Goal: Navigation & Orientation: Find specific page/section

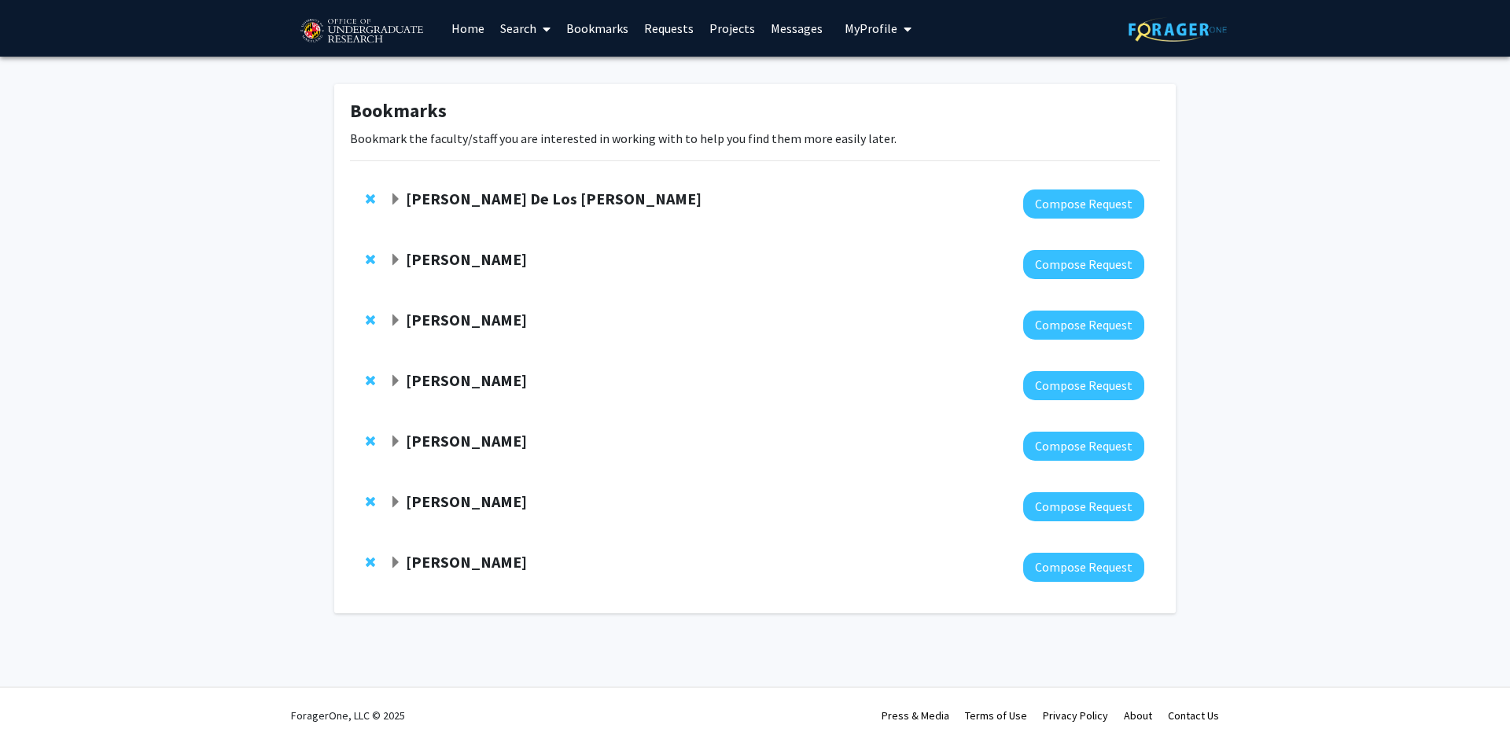
click at [511, 201] on strong "[PERSON_NAME] De Los [PERSON_NAME]" at bounding box center [554, 199] width 296 height 20
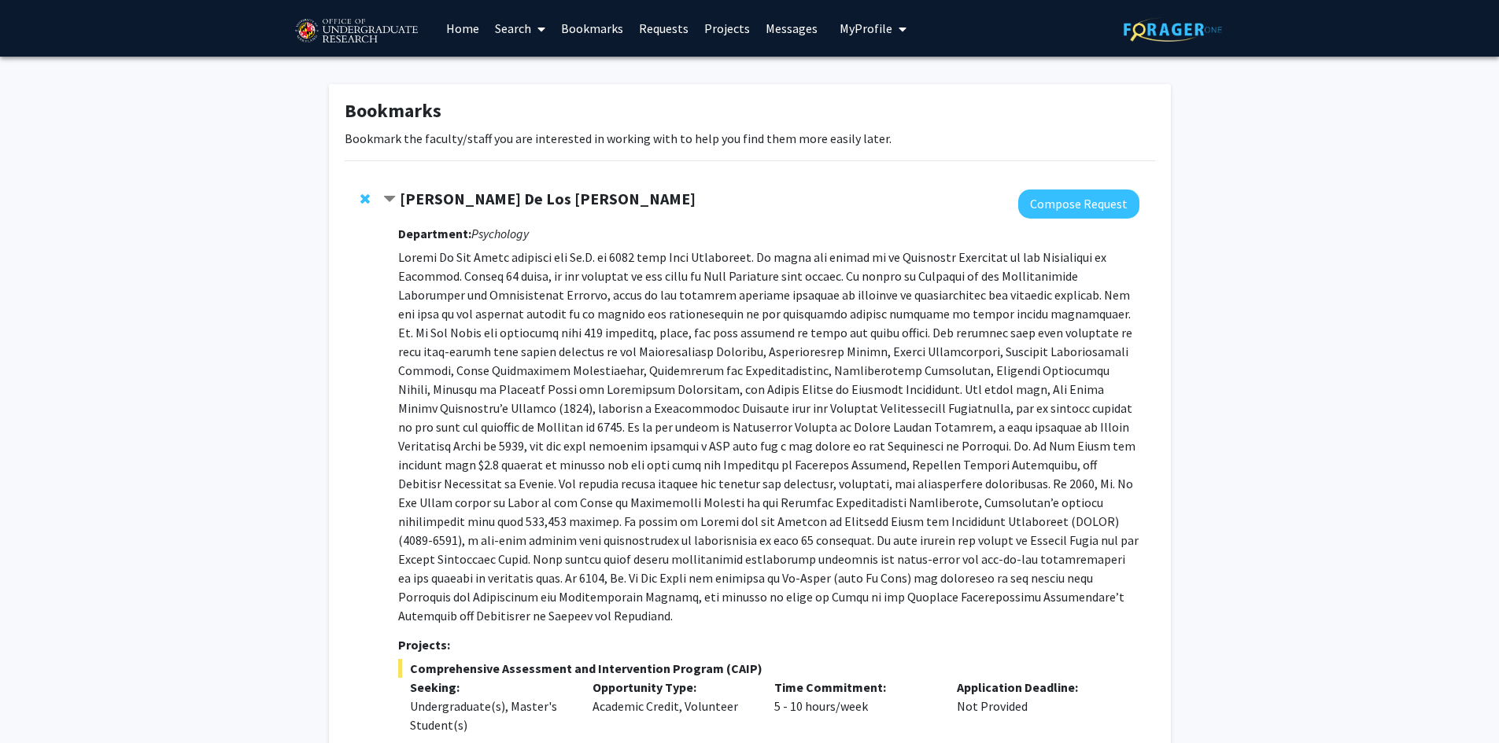
click at [468, 197] on strong "[PERSON_NAME] De Los [PERSON_NAME]" at bounding box center [548, 199] width 296 height 20
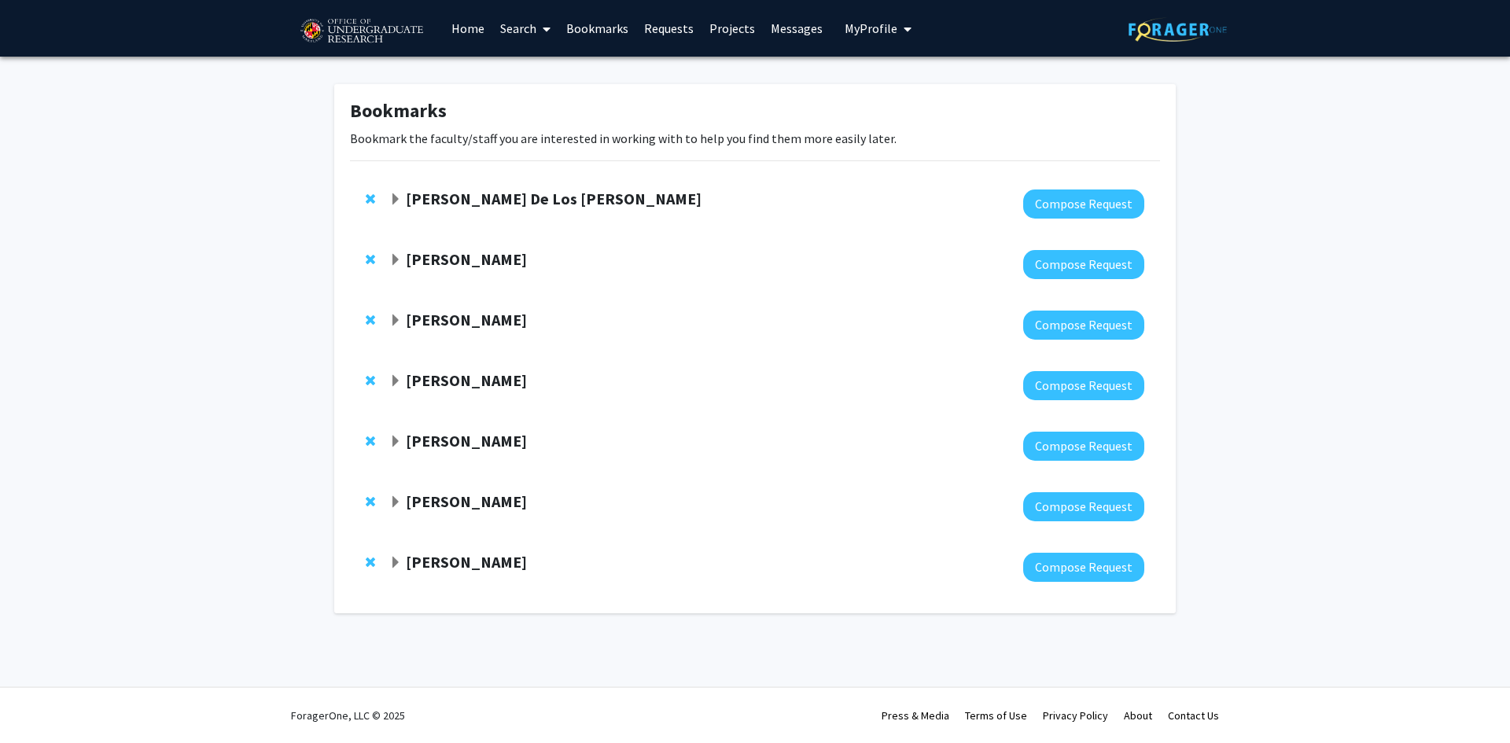
click at [462, 263] on strong "[PERSON_NAME]" at bounding box center [466, 259] width 121 height 20
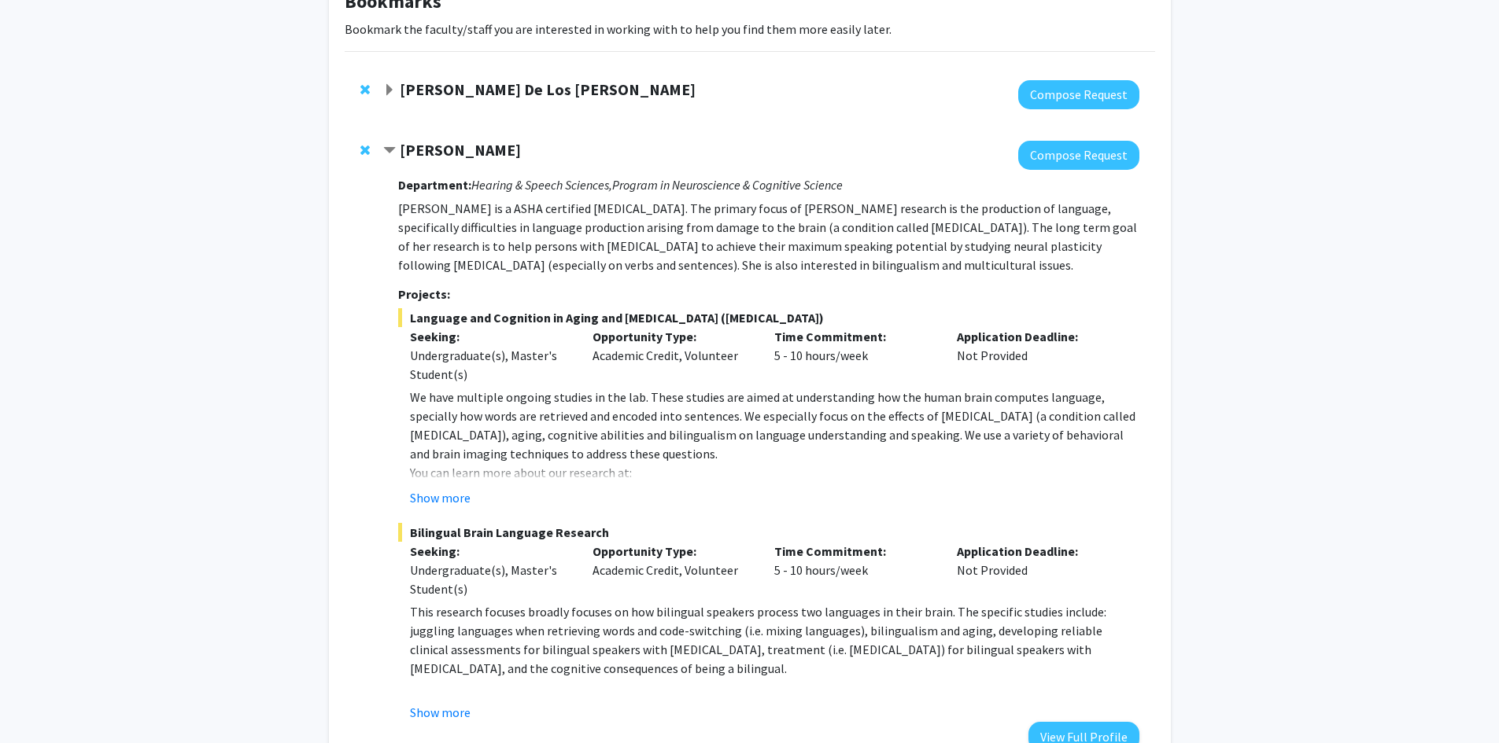
scroll to position [79, 0]
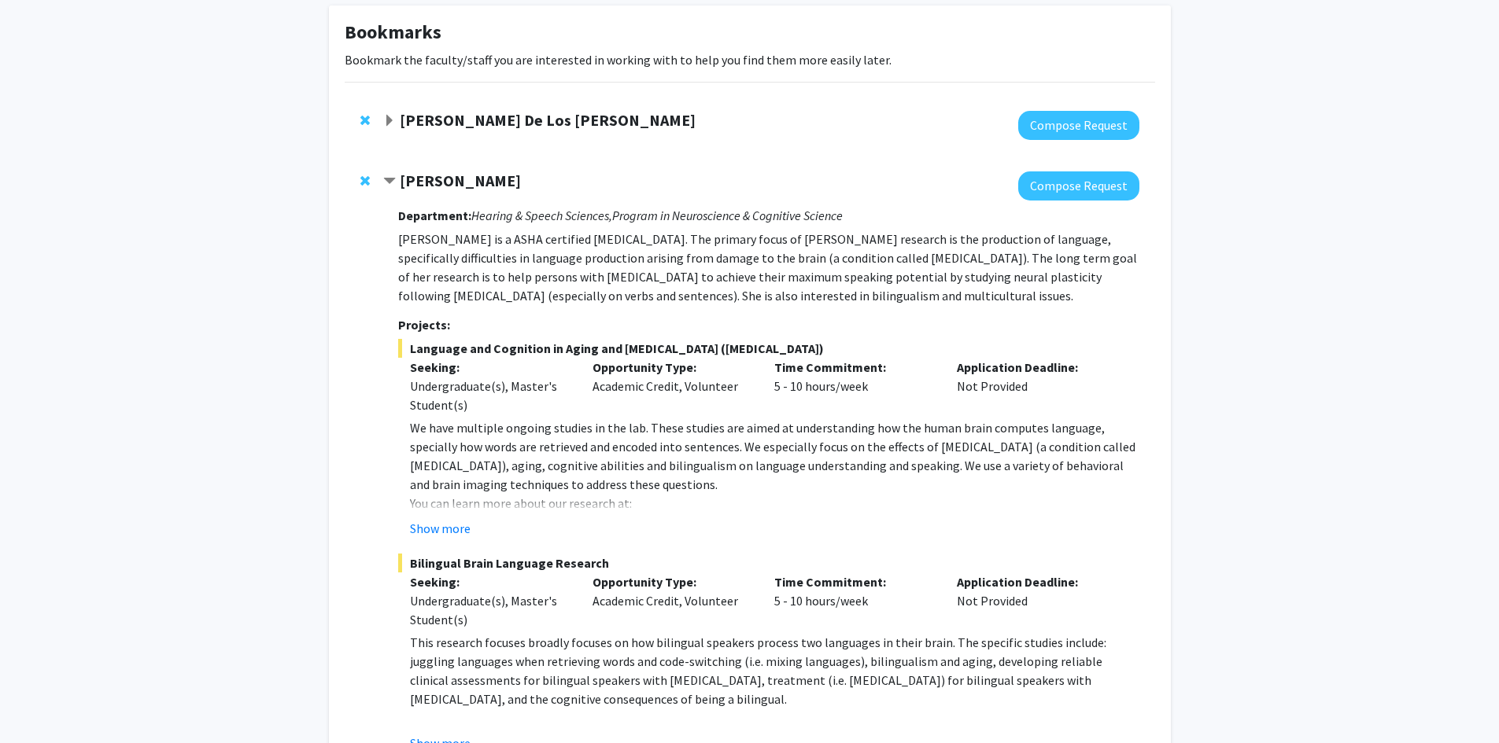
click at [456, 182] on strong "[PERSON_NAME]" at bounding box center [460, 181] width 121 height 20
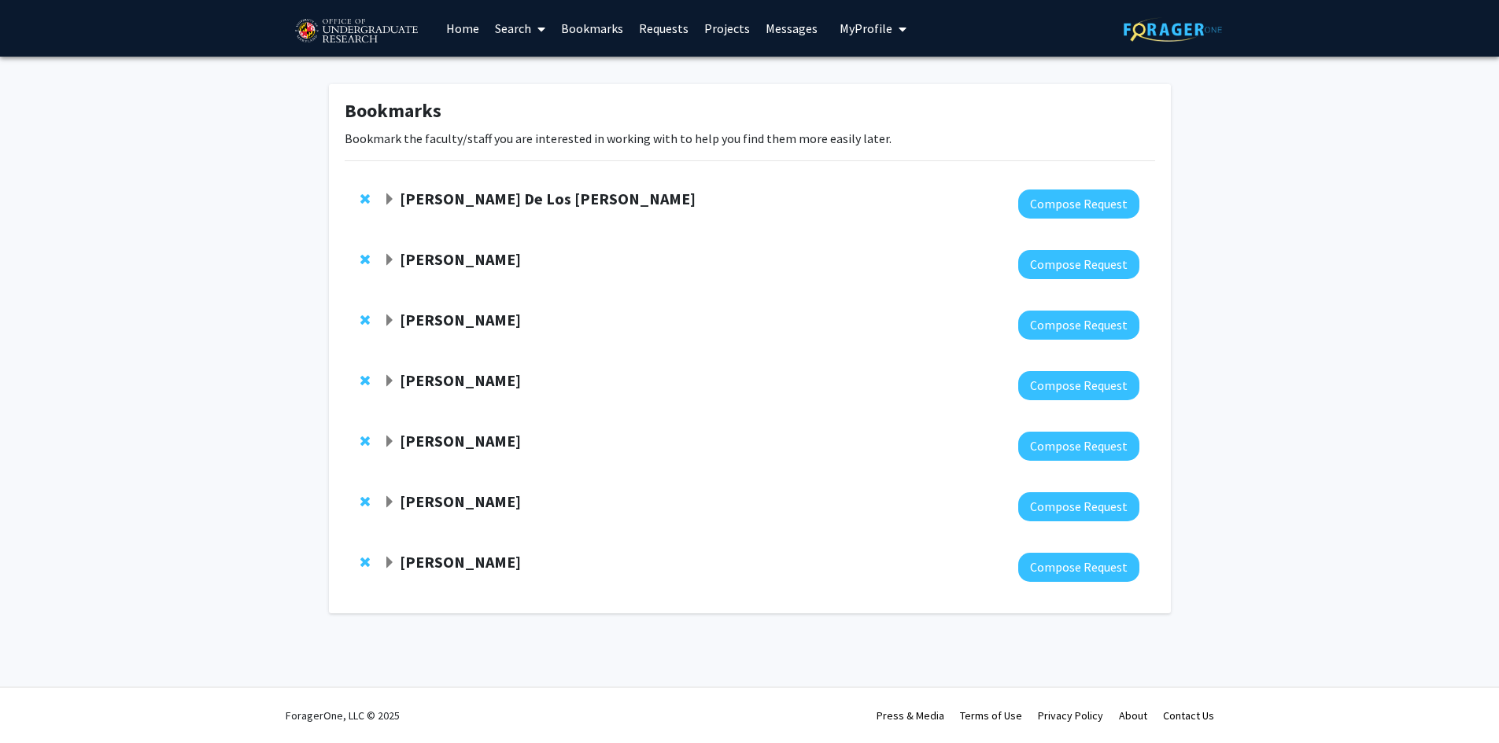
scroll to position [0, 0]
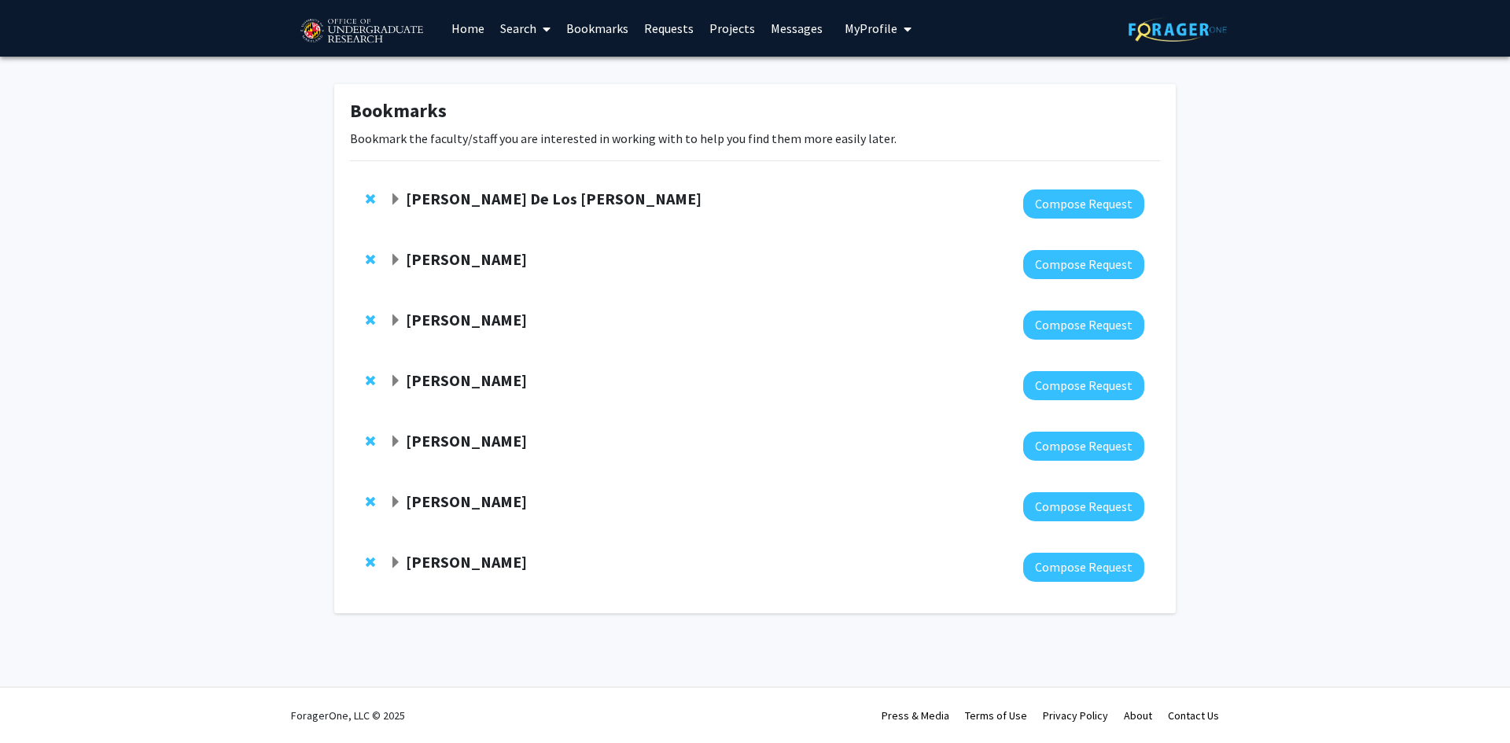
click at [448, 322] on strong "[PERSON_NAME]" at bounding box center [466, 320] width 121 height 20
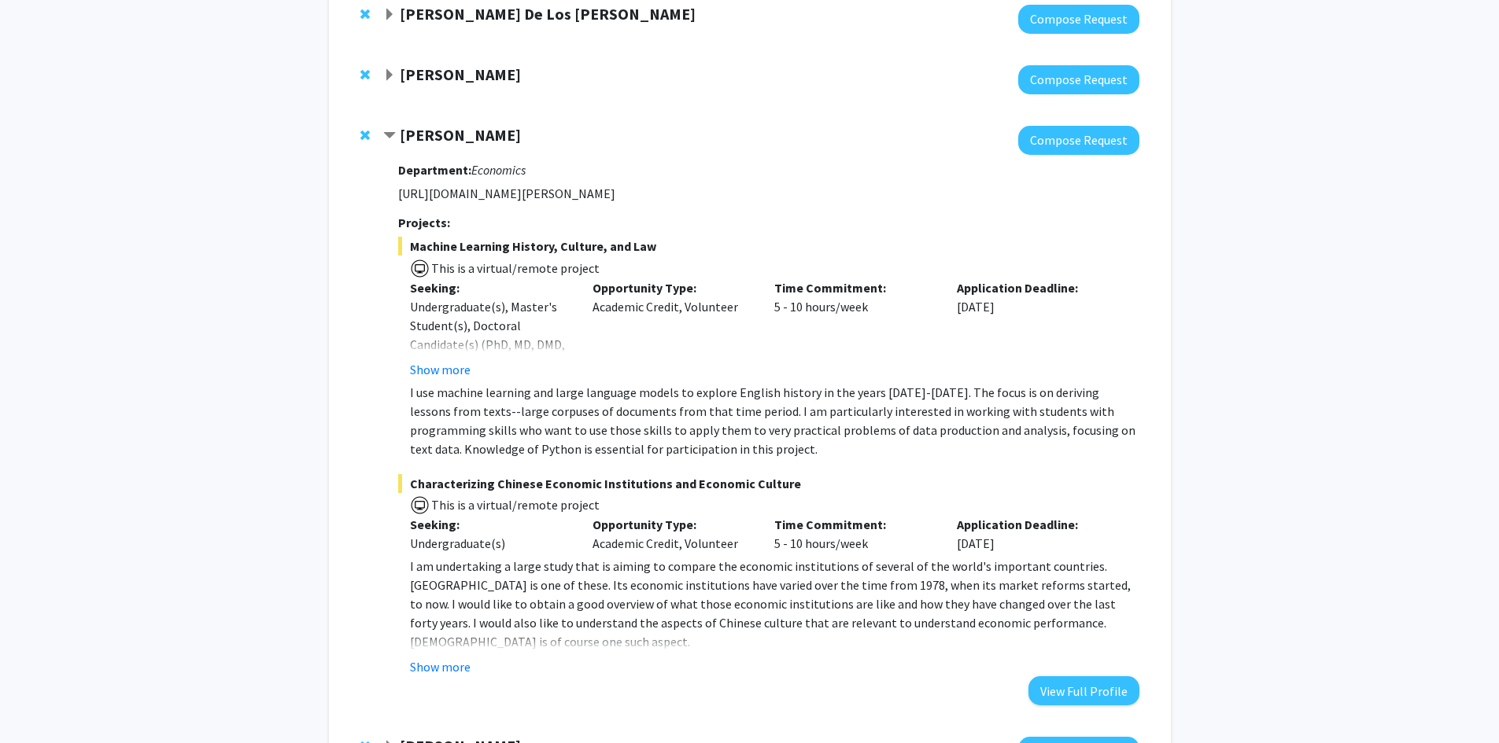
scroll to position [157, 0]
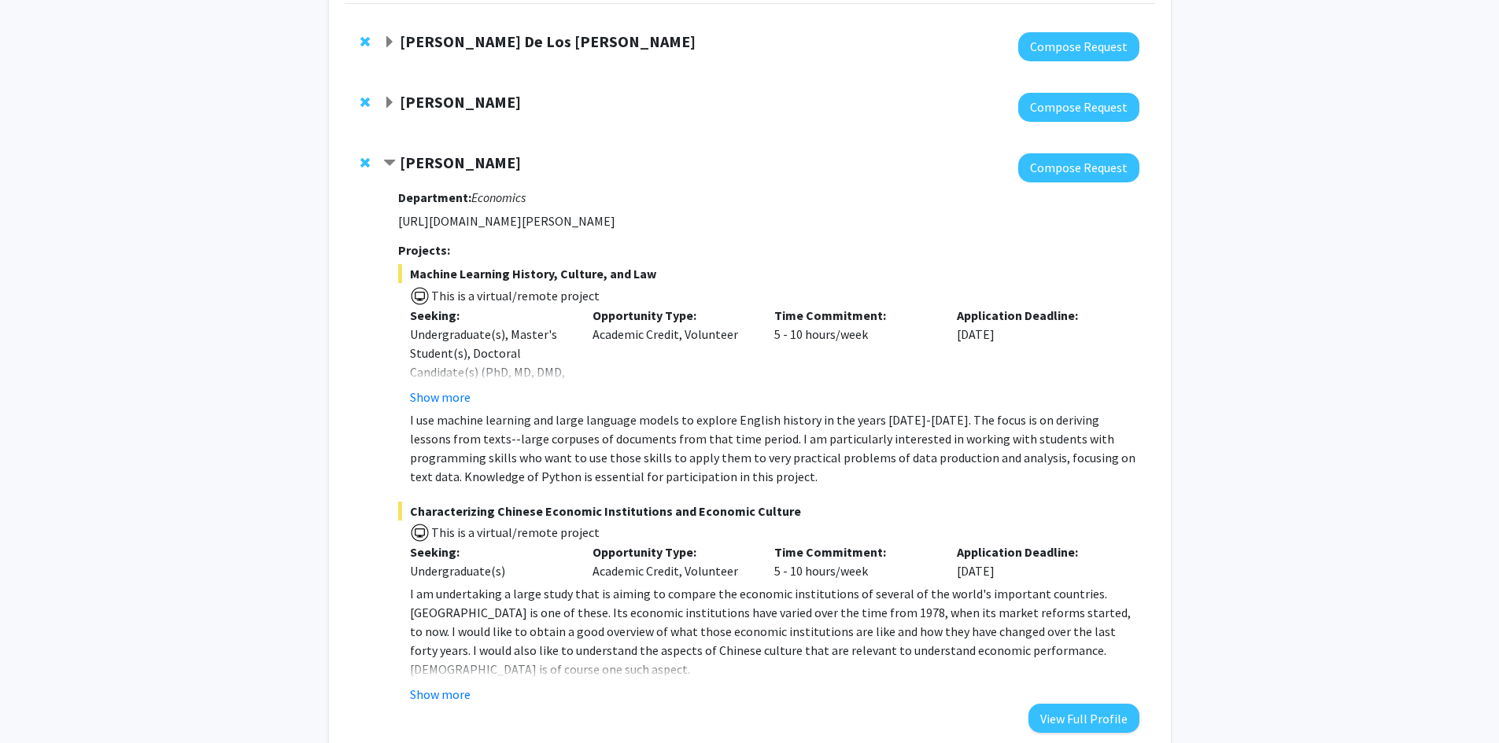
click at [454, 158] on strong "[PERSON_NAME]" at bounding box center [460, 163] width 121 height 20
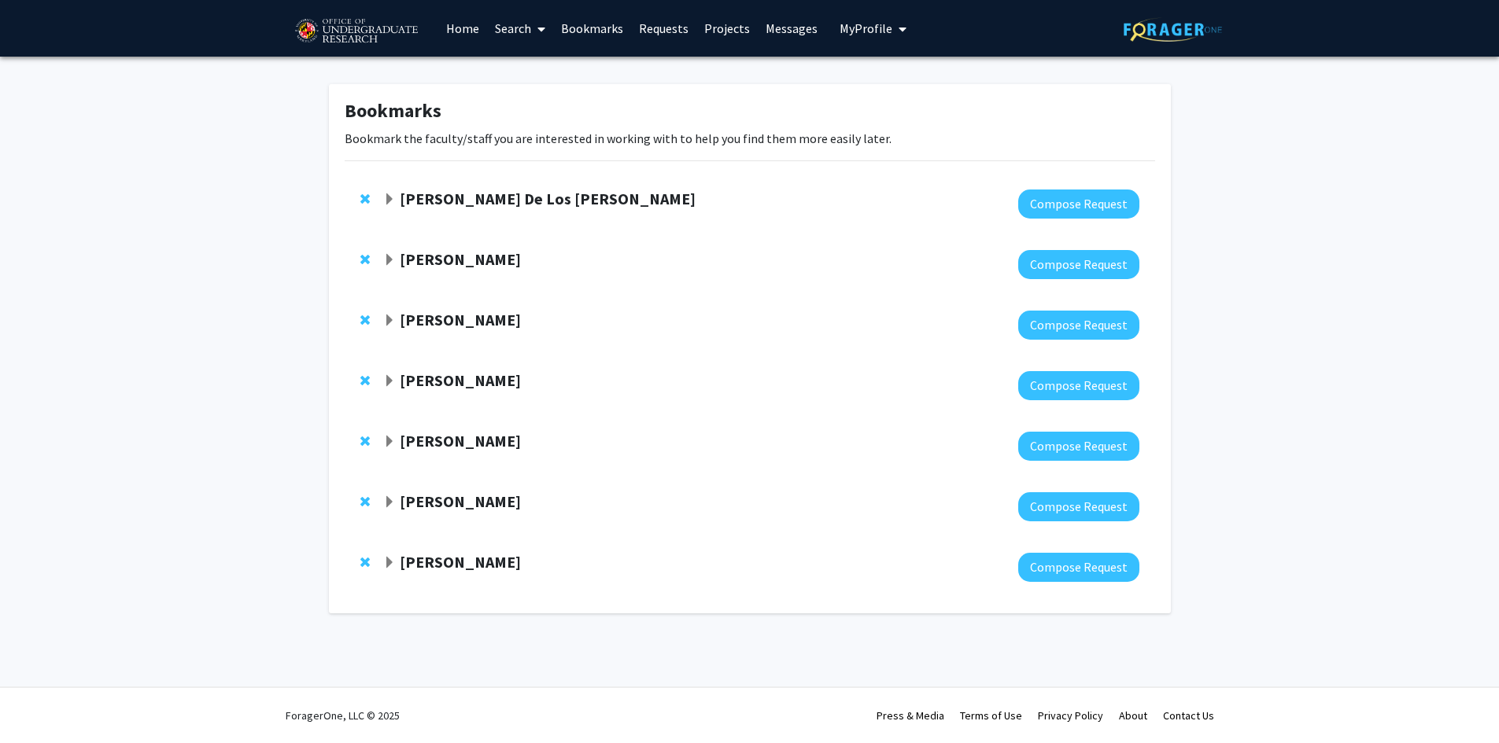
scroll to position [0, 0]
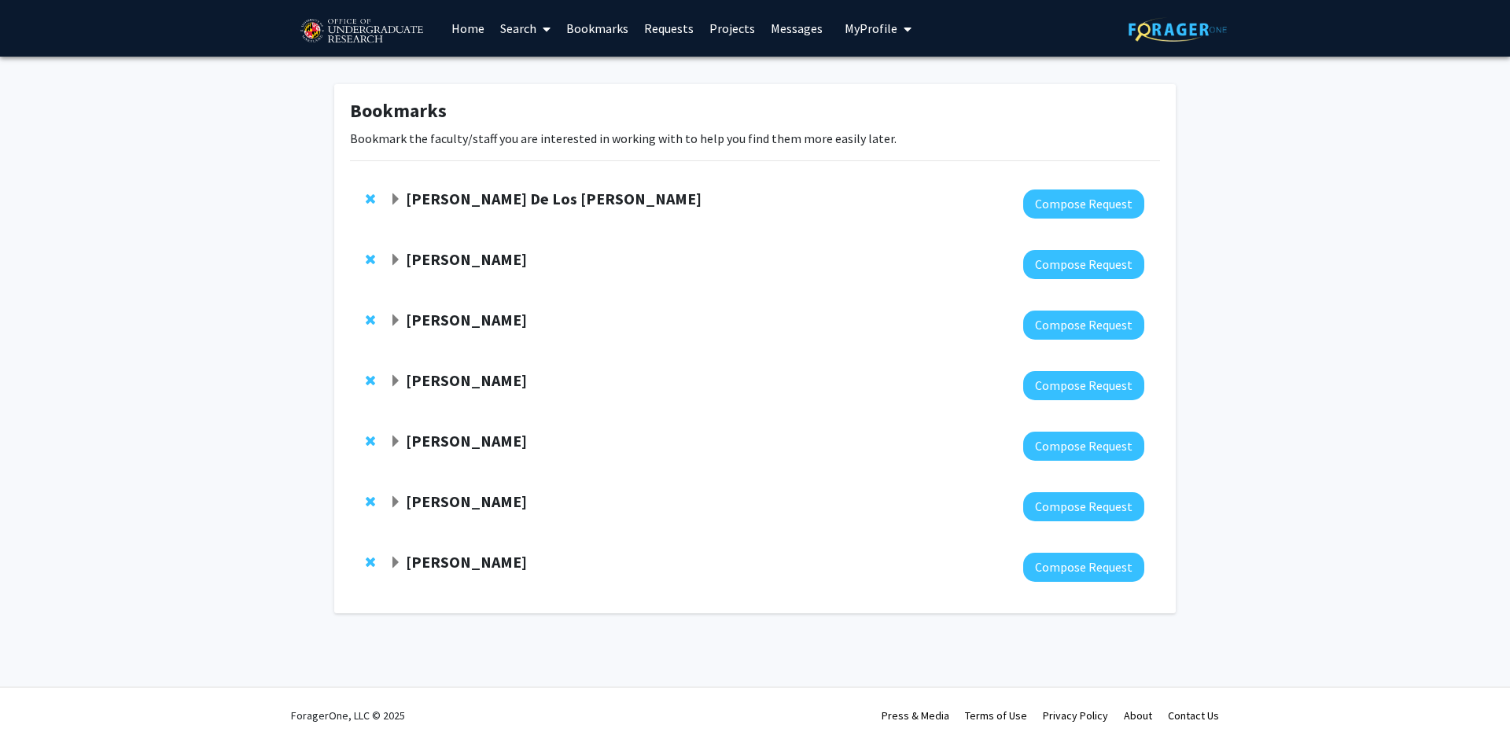
click at [454, 381] on strong "[PERSON_NAME]" at bounding box center [466, 381] width 121 height 20
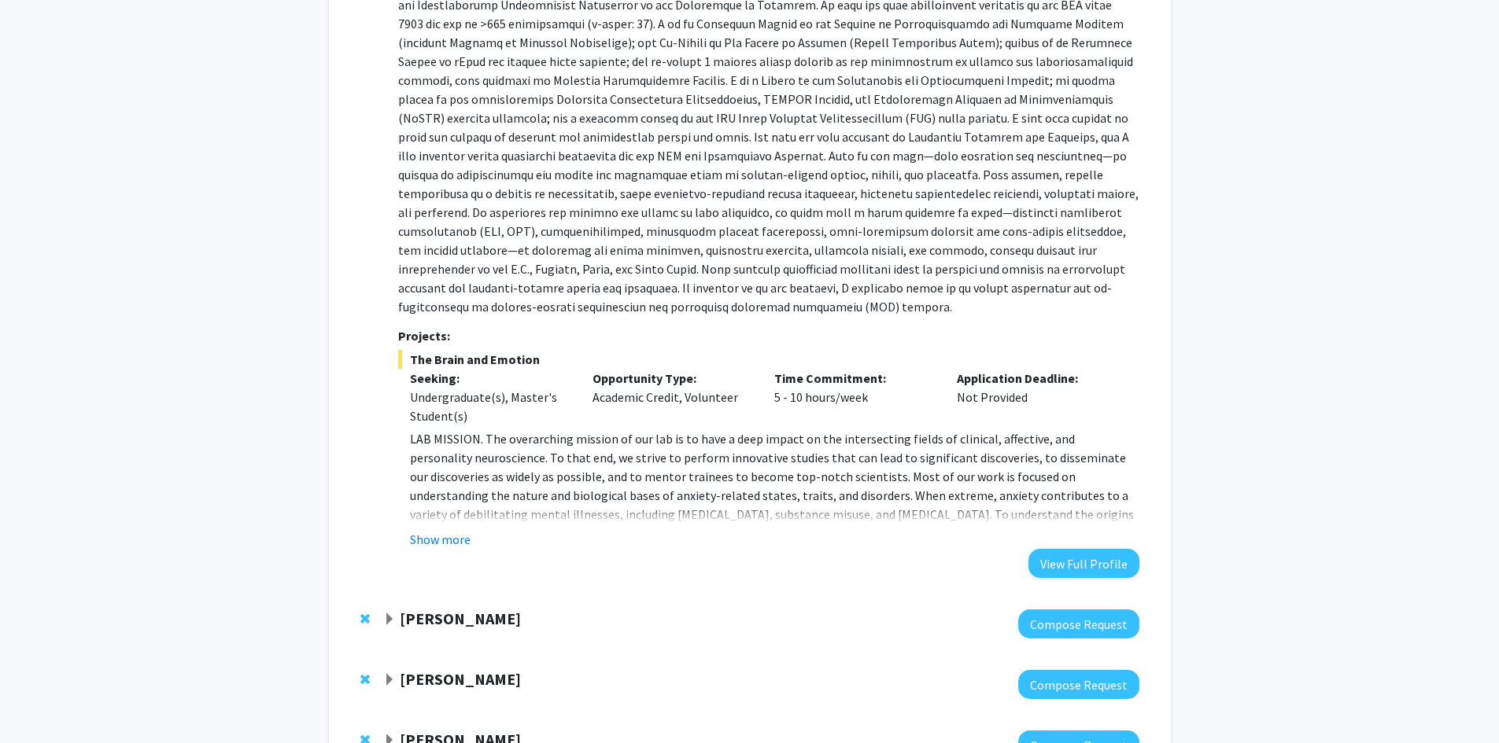
scroll to position [236, 0]
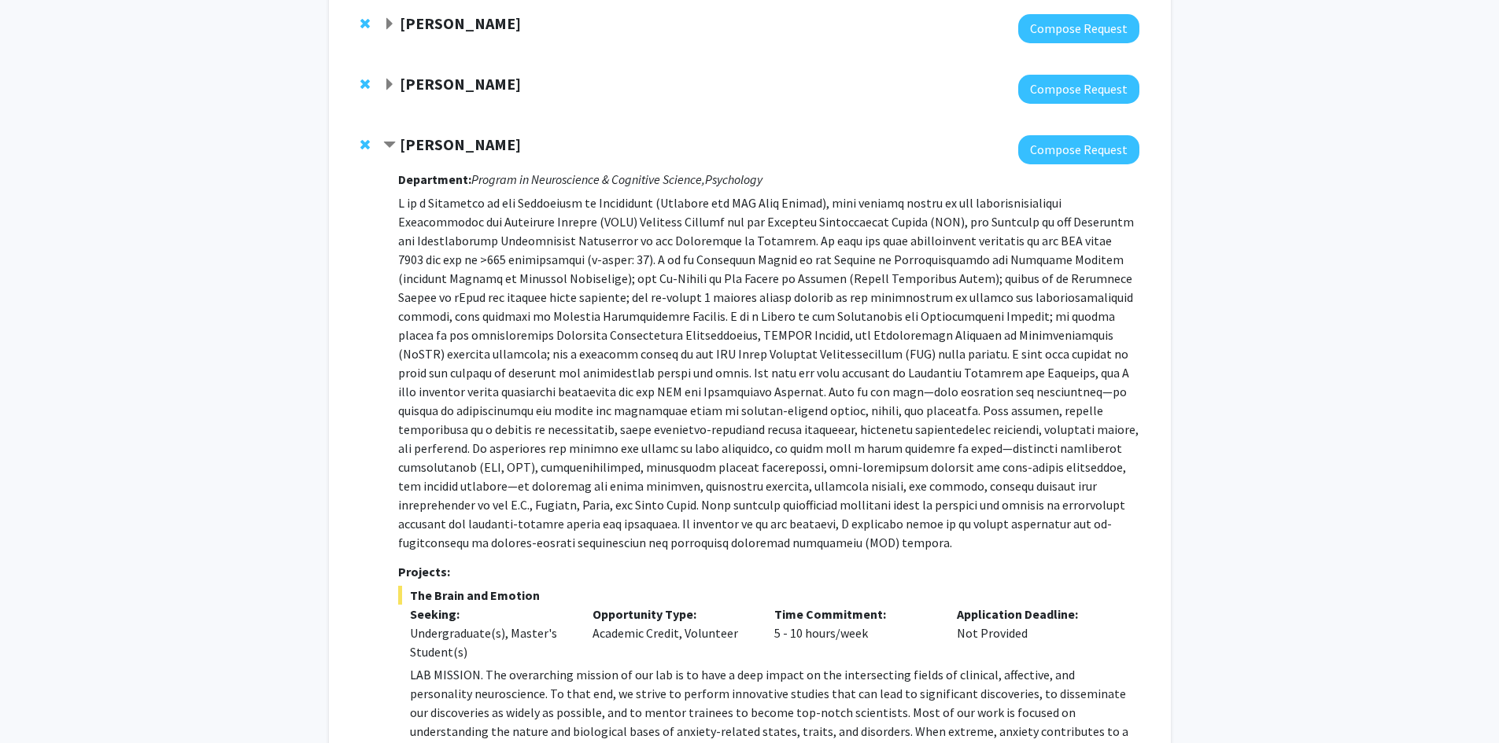
click at [456, 158] on div at bounding box center [760, 149] width 755 height 29
click at [458, 149] on strong "[PERSON_NAME]" at bounding box center [460, 145] width 121 height 20
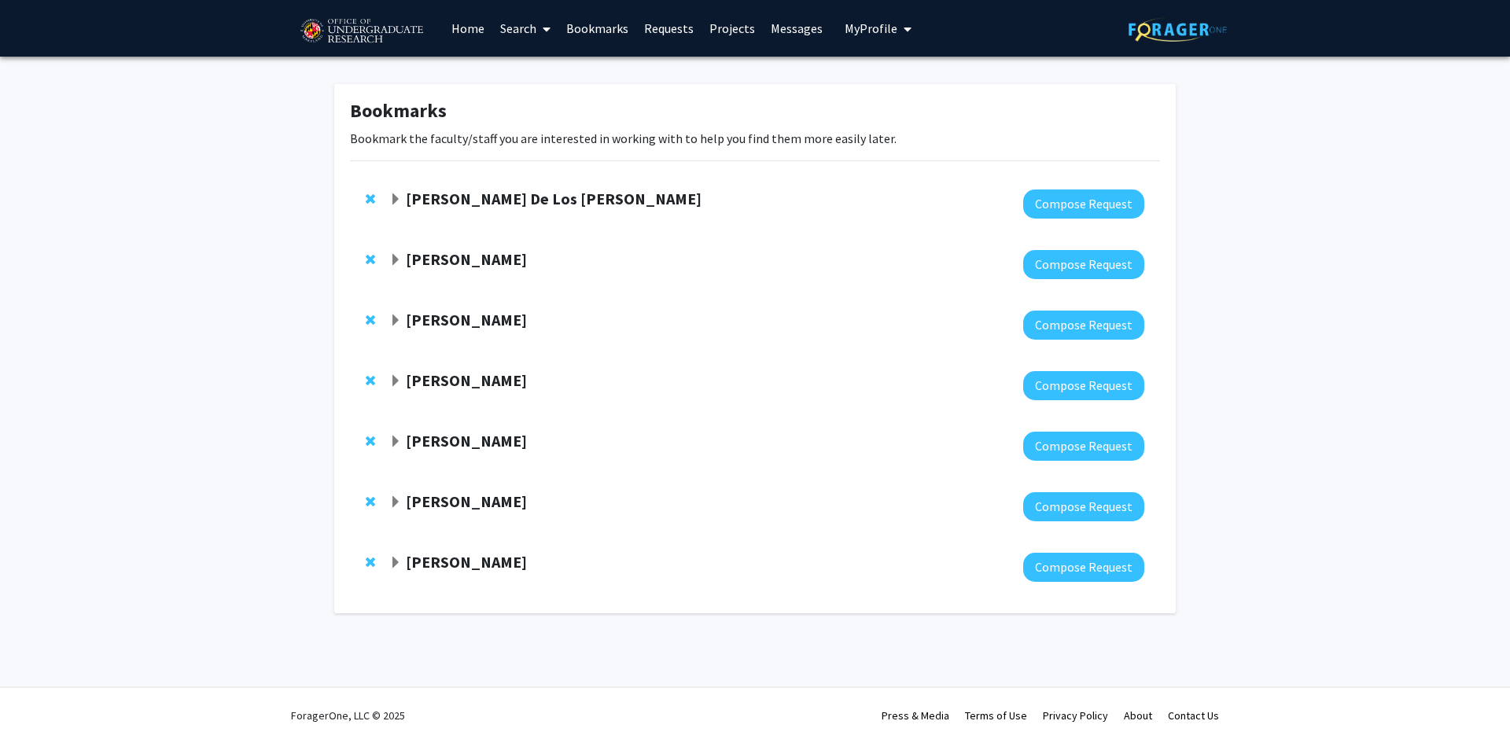
click at [471, 441] on strong "[PERSON_NAME]" at bounding box center [466, 441] width 121 height 20
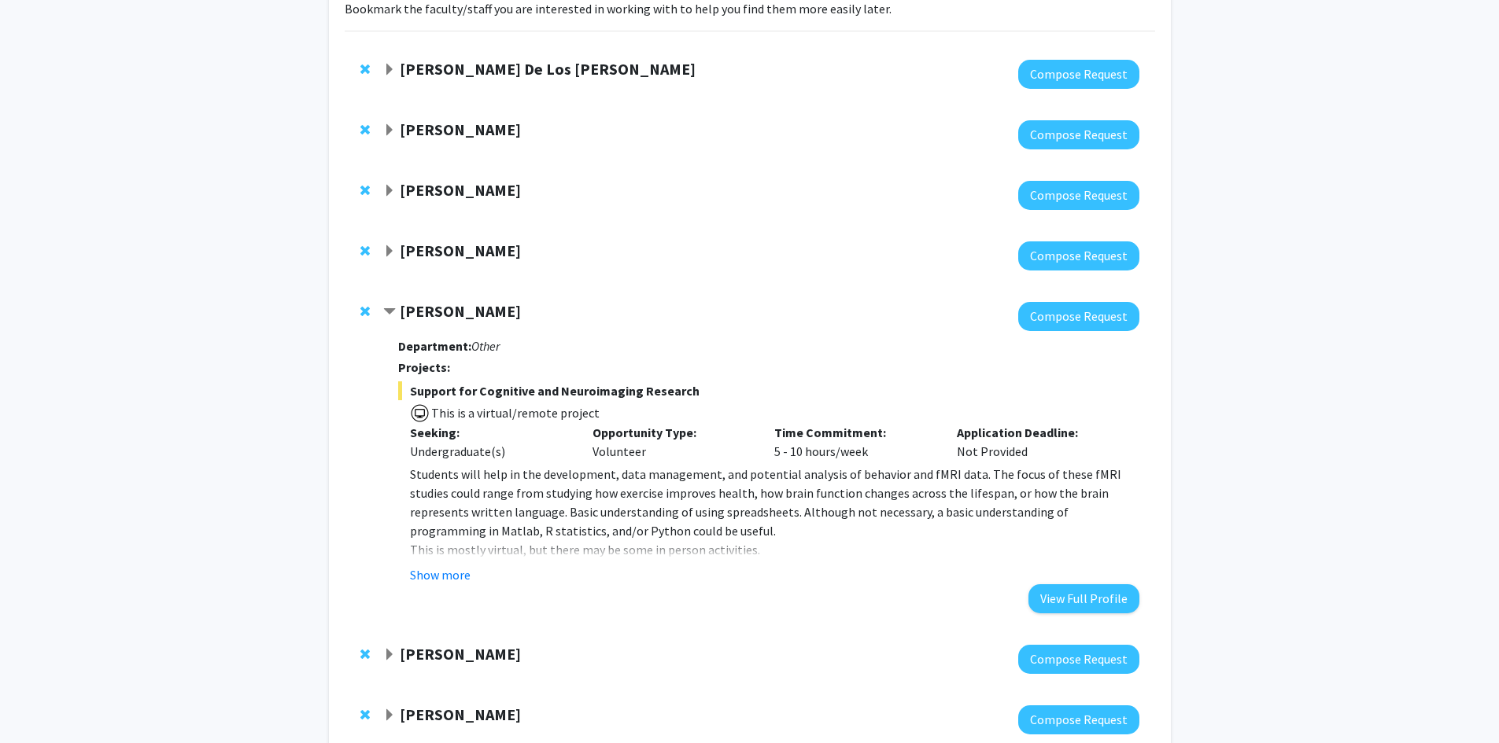
scroll to position [235, 0]
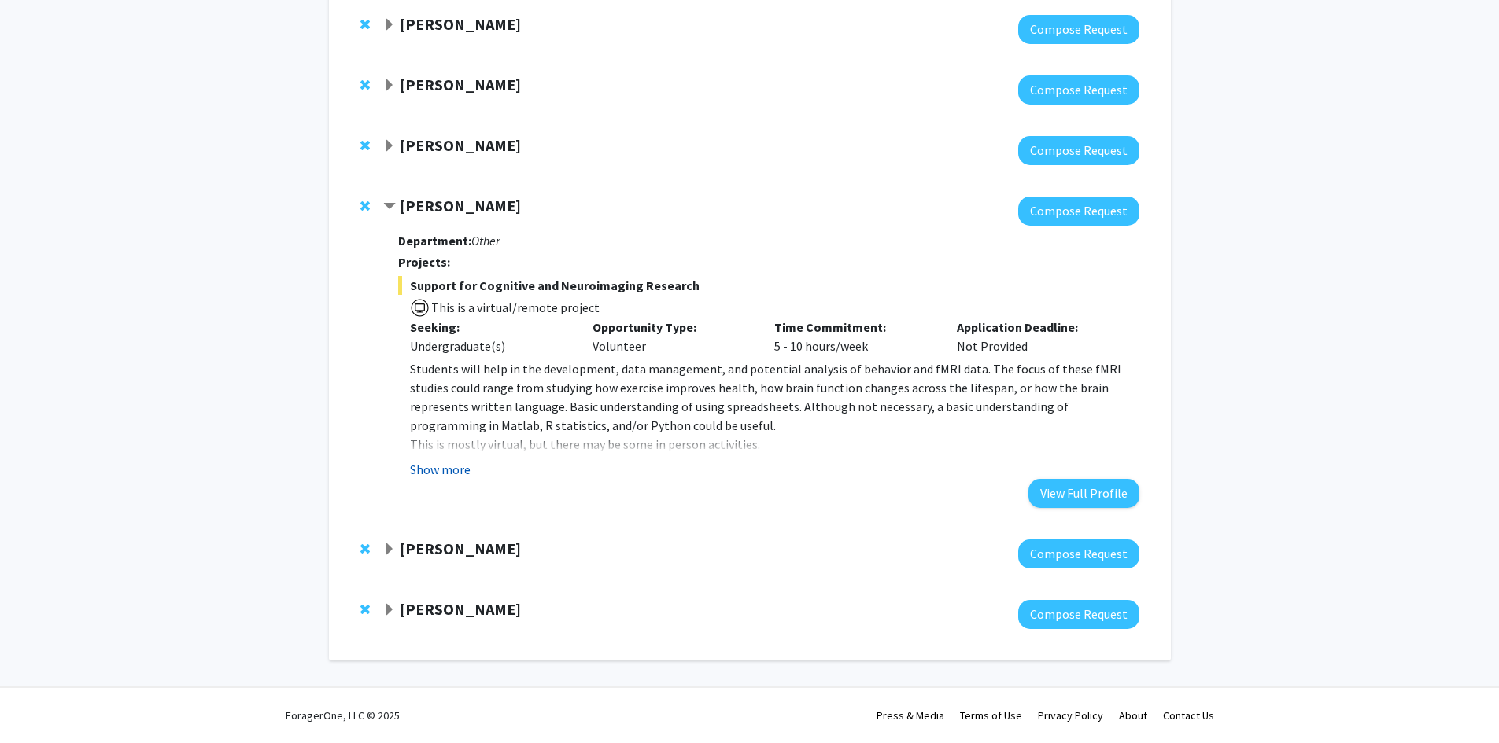
click at [441, 466] on button "Show more" at bounding box center [440, 469] width 61 height 19
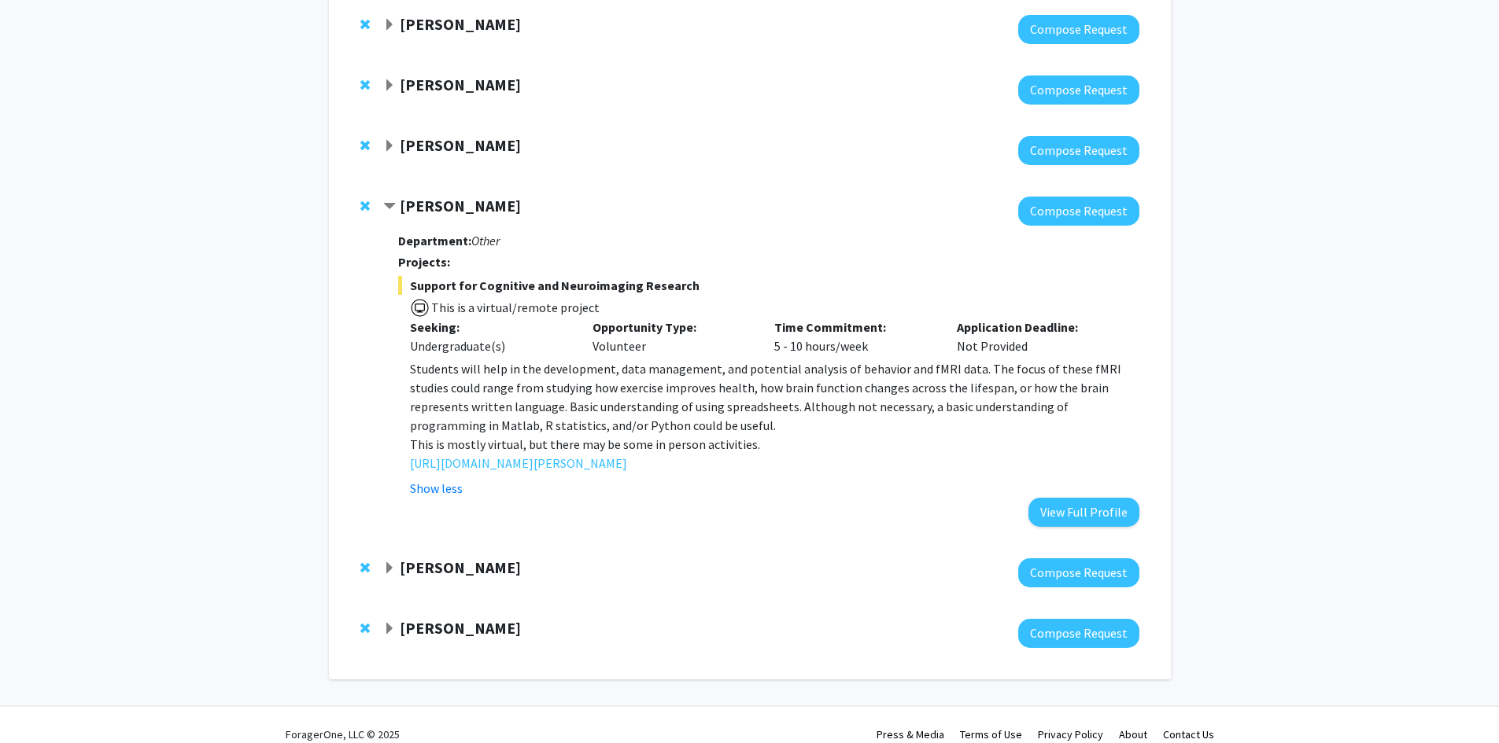
click at [445, 207] on strong "[PERSON_NAME]" at bounding box center [460, 206] width 121 height 20
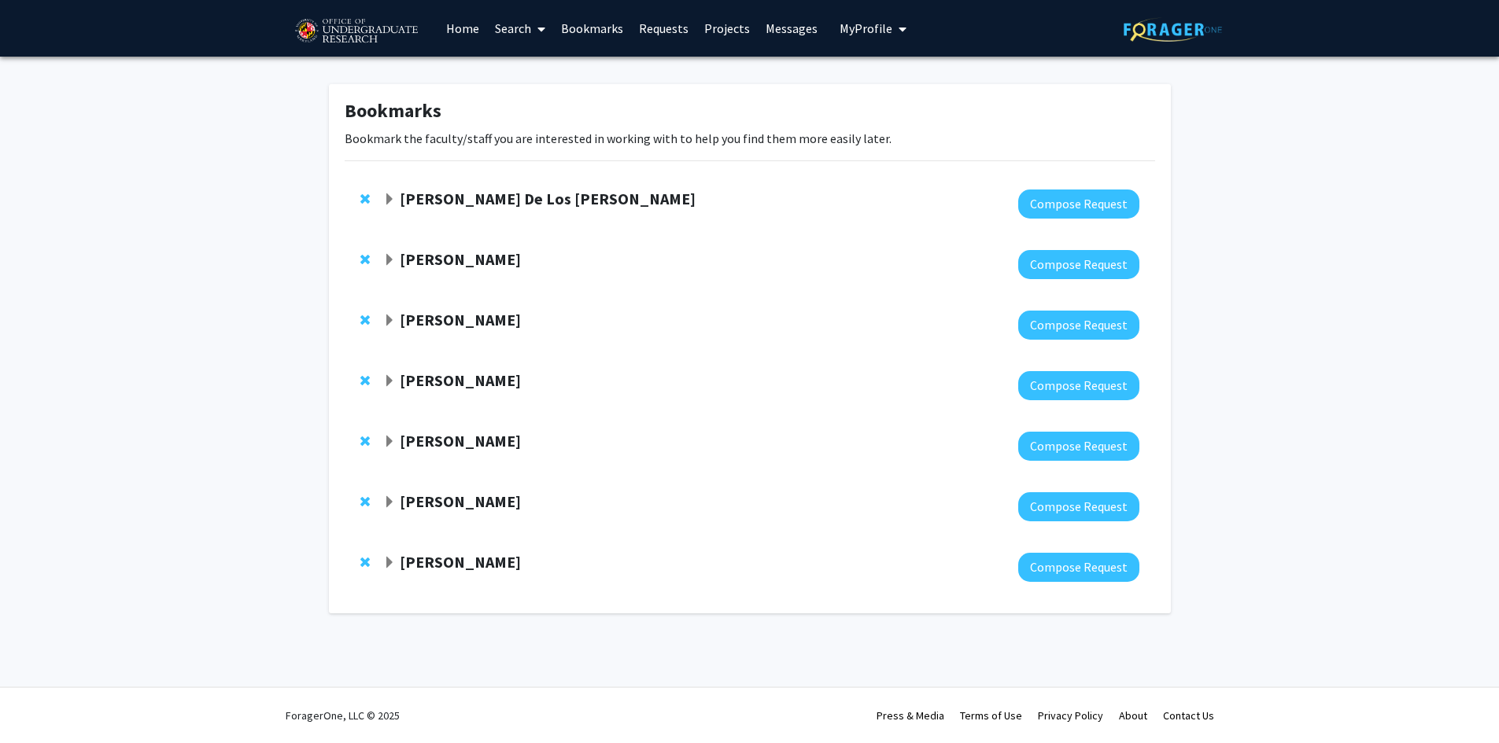
scroll to position [0, 0]
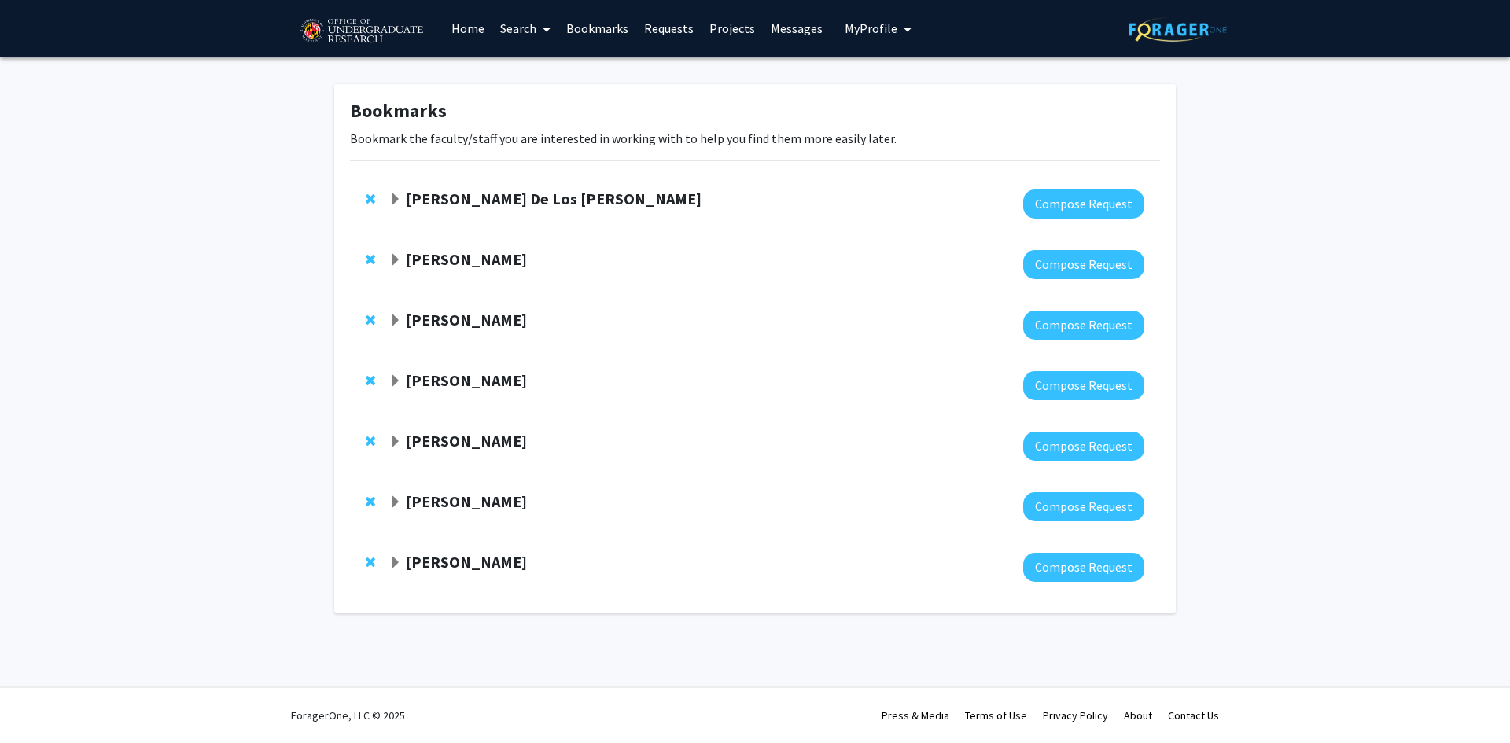
click at [441, 496] on strong "[PERSON_NAME]" at bounding box center [466, 502] width 121 height 20
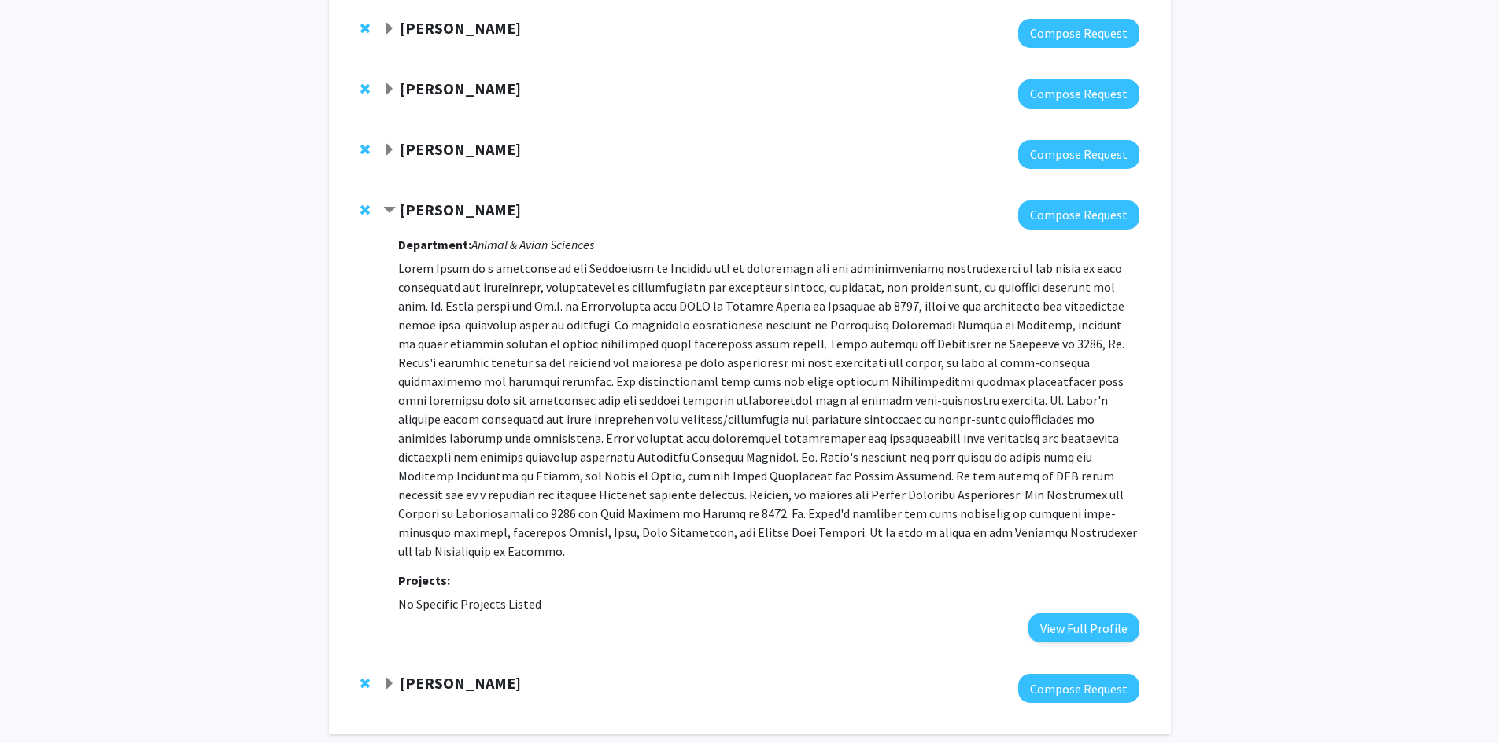
scroll to position [347, 0]
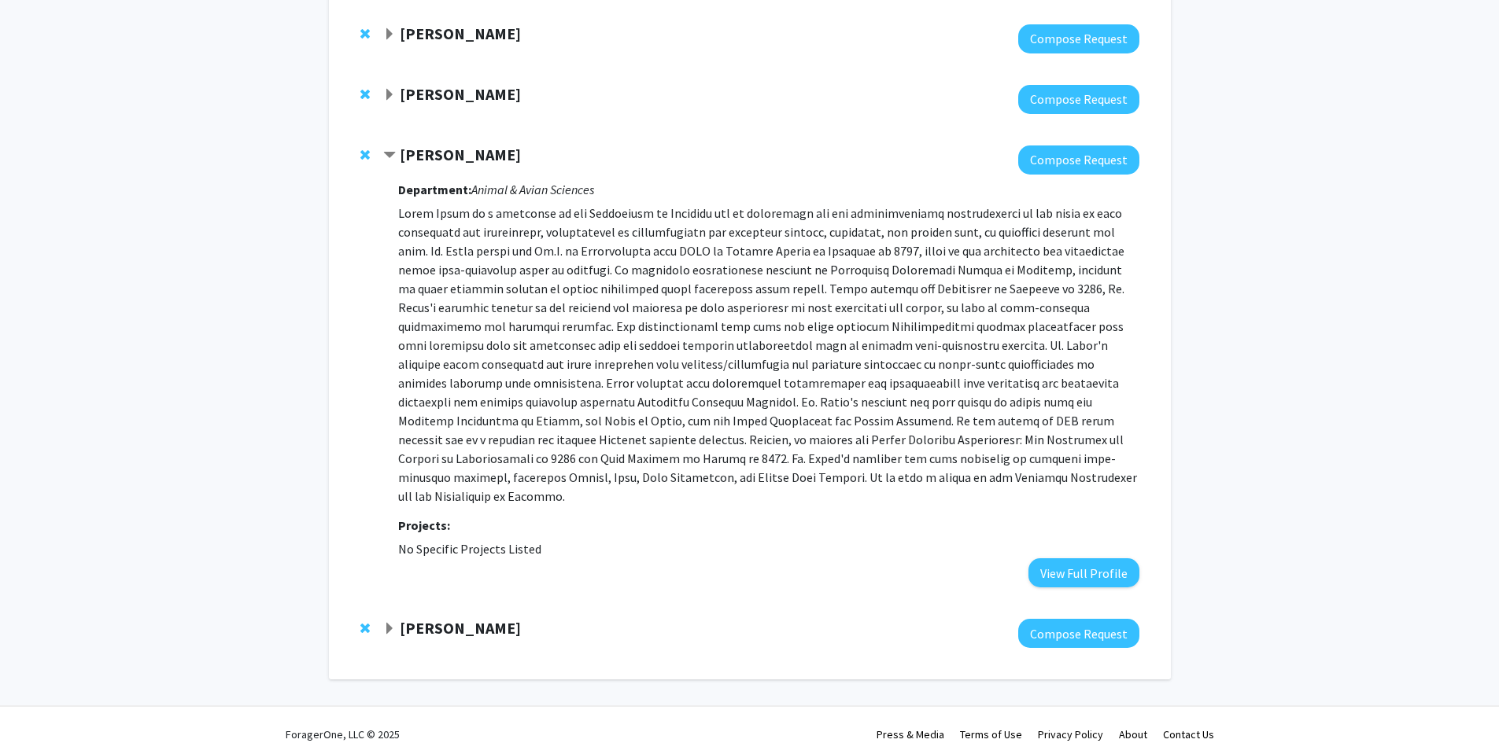
click at [452, 618] on strong "[PERSON_NAME]" at bounding box center [460, 628] width 121 height 20
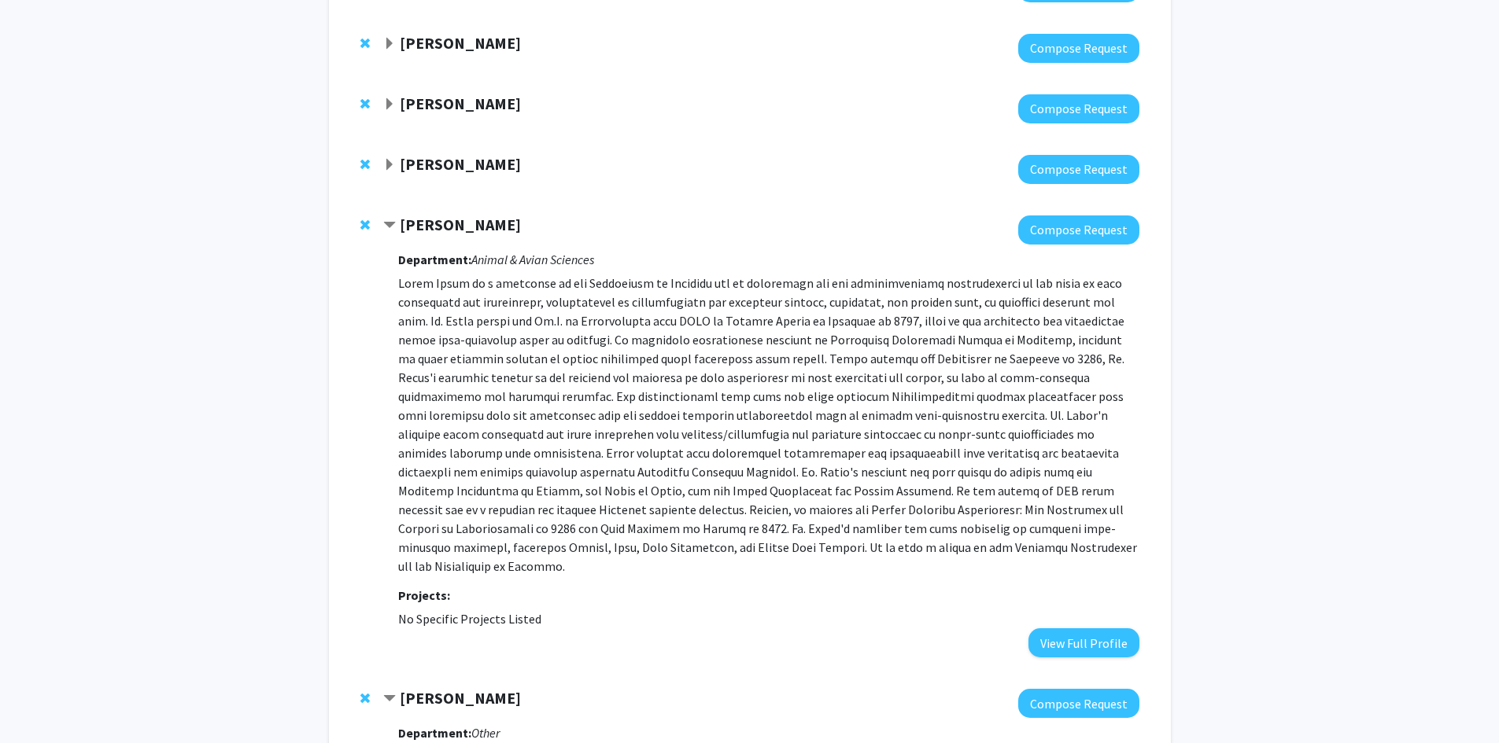
scroll to position [190, 0]
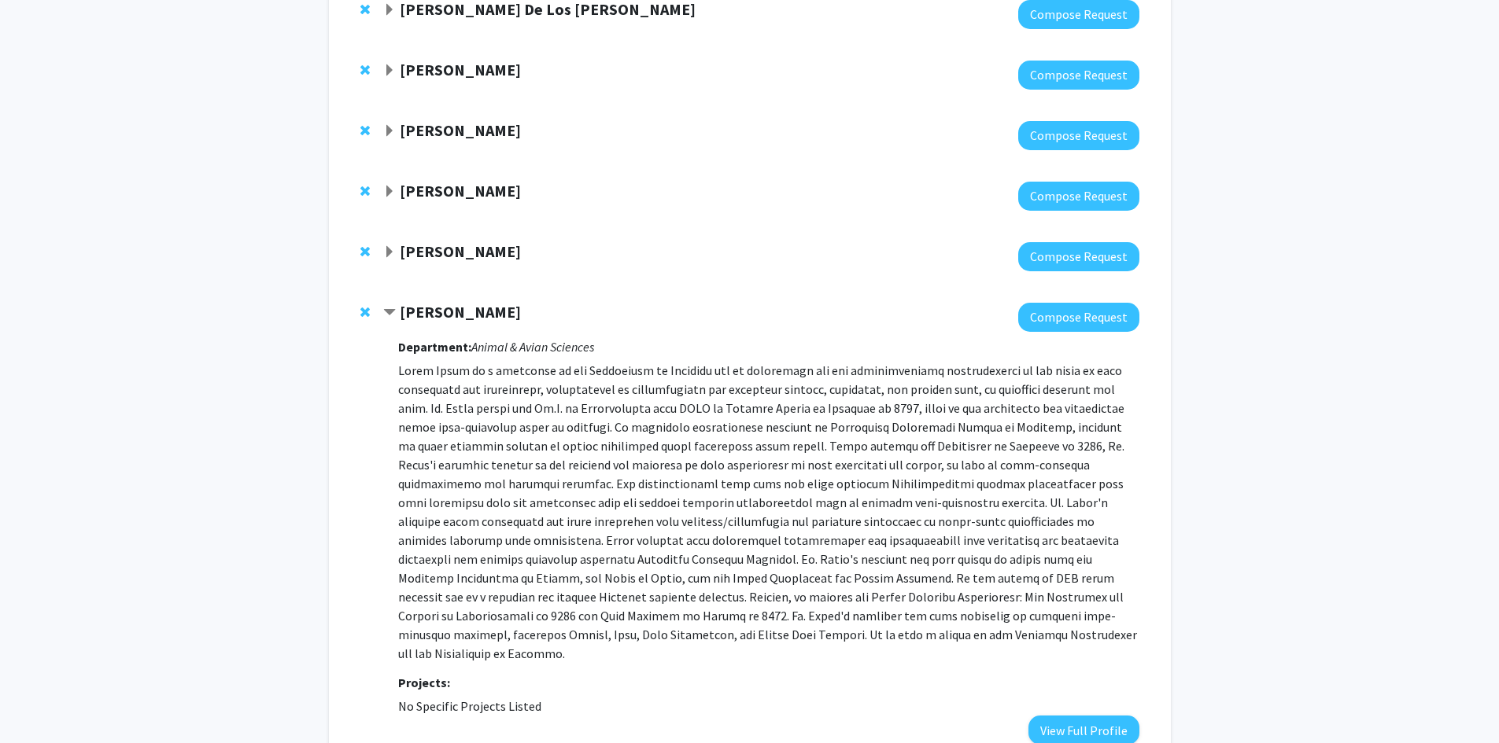
click at [484, 261] on div "[PERSON_NAME]" at bounding box center [553, 252] width 340 height 20
click at [485, 249] on strong "[PERSON_NAME]" at bounding box center [460, 252] width 121 height 20
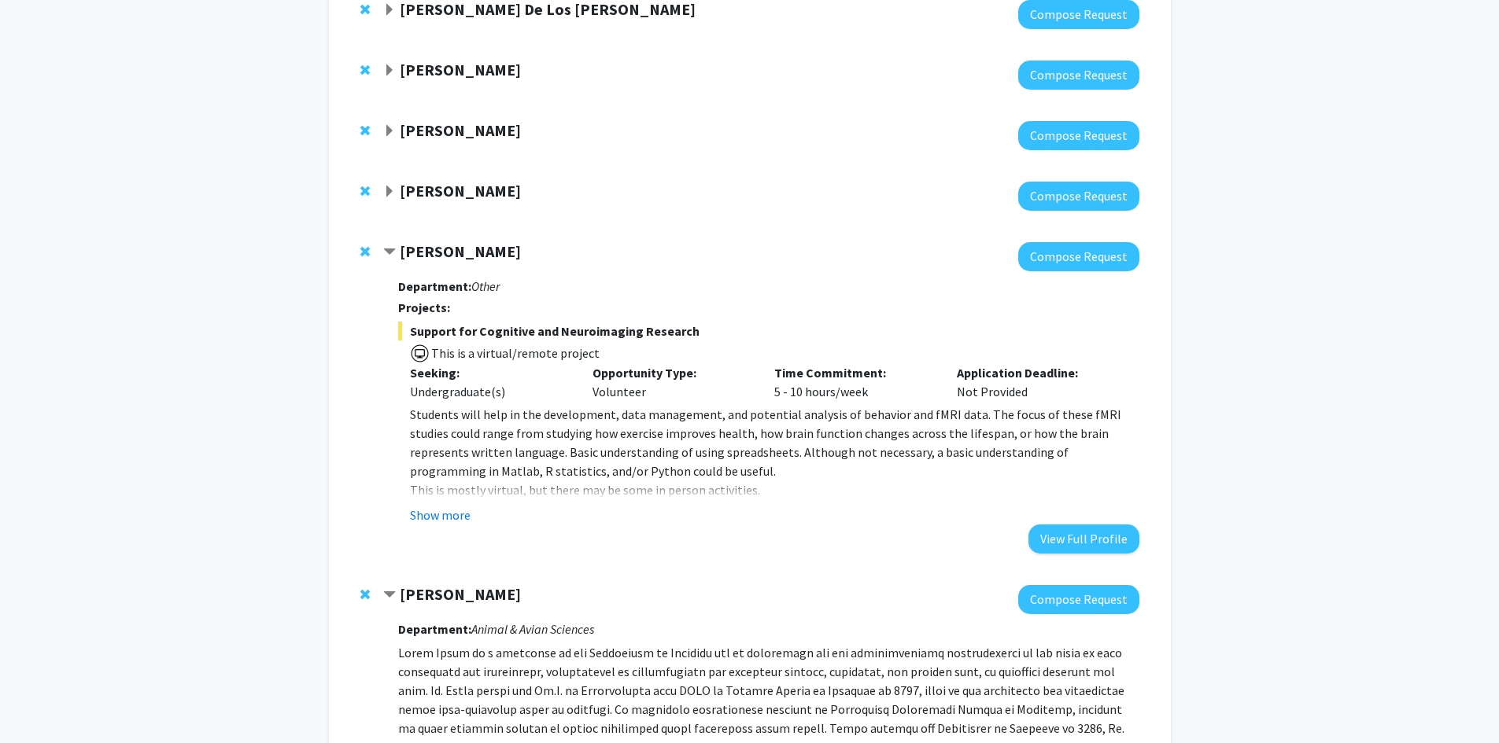
drag, startPoint x: 528, startPoint y: 247, endPoint x: 402, endPoint y: 250, distance: 125.9
click at [402, 250] on div "[PERSON_NAME]" at bounding box center [553, 252] width 340 height 20
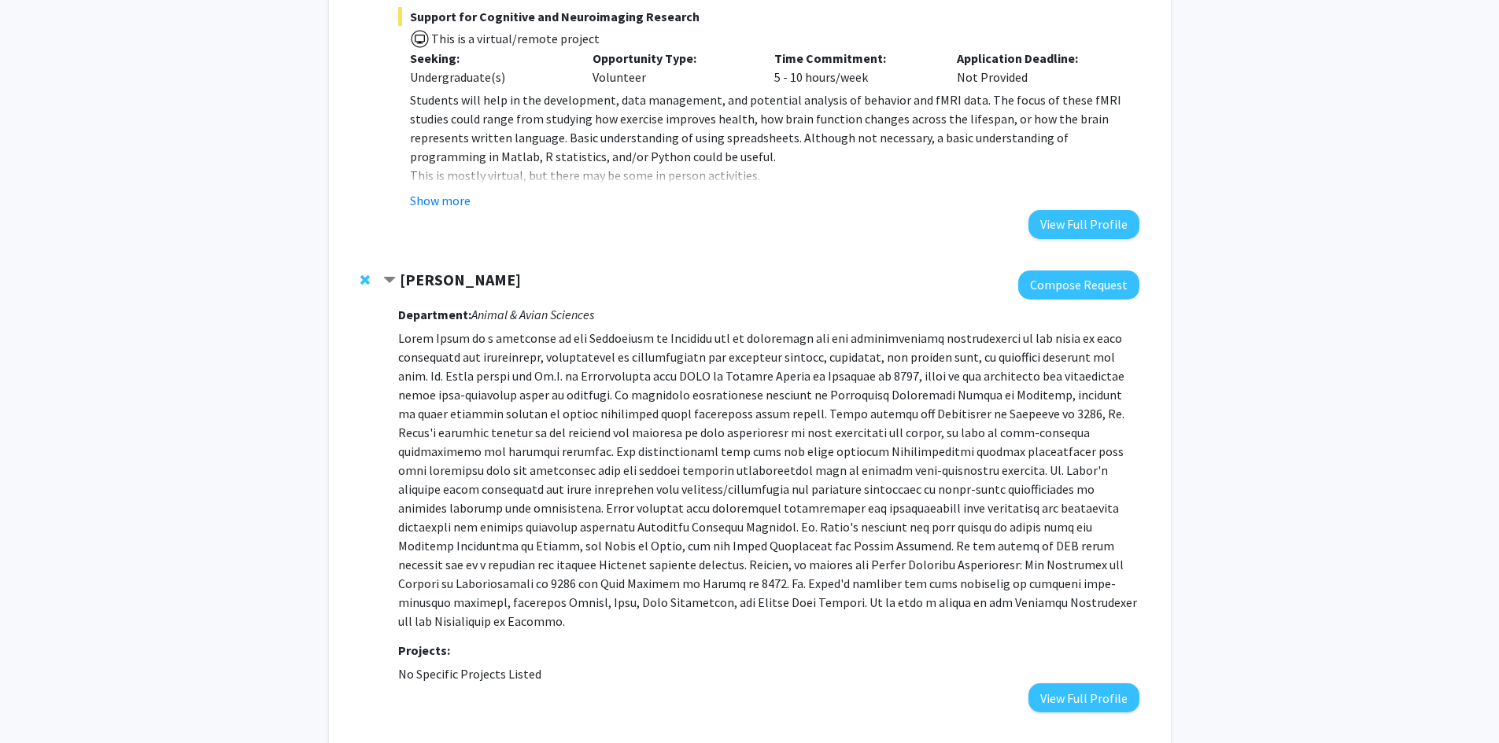
scroll to position [976, 0]
